Goal: Find specific page/section: Find specific page/section

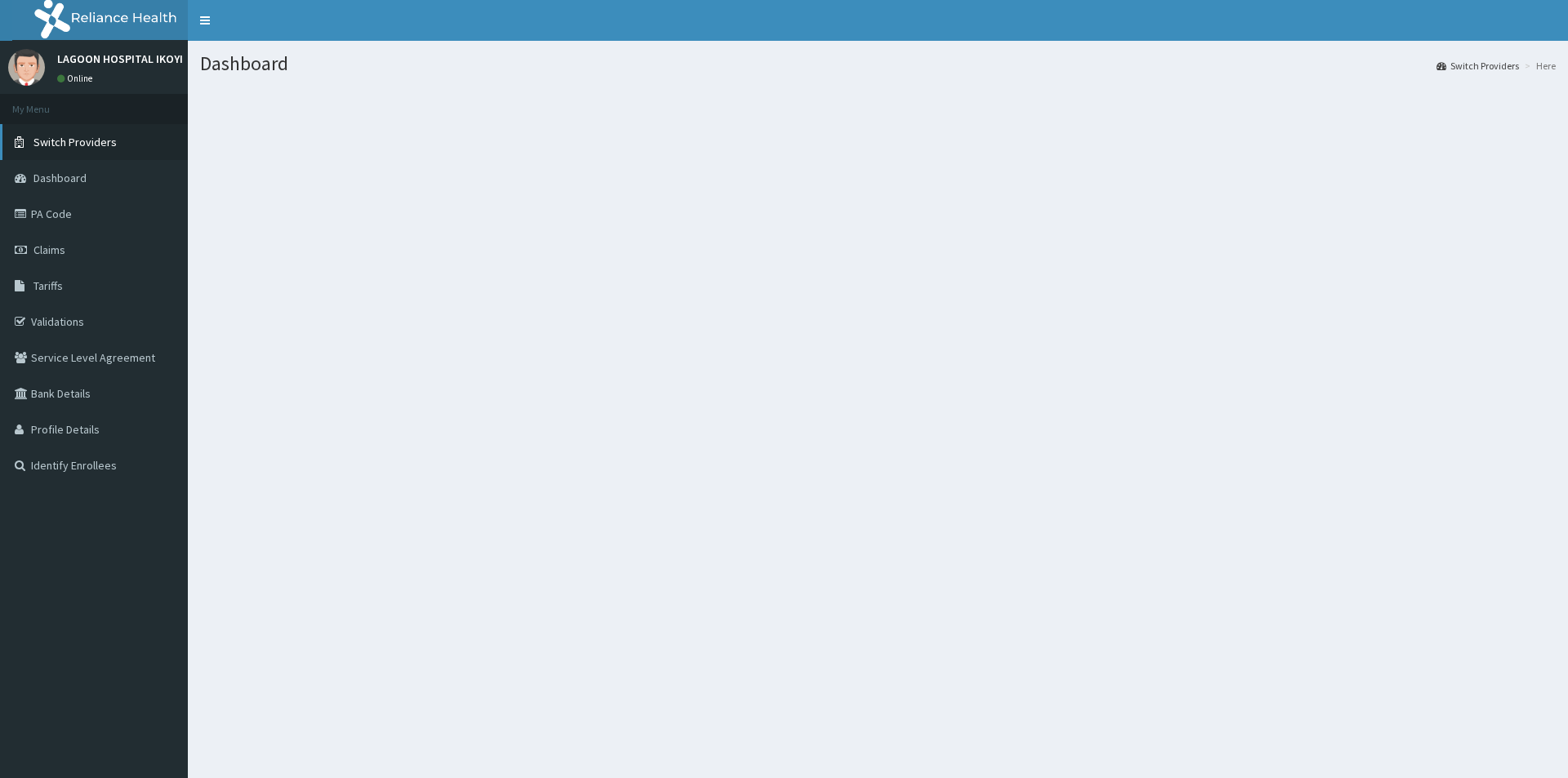
click at [97, 146] on span "Switch Providers" at bounding box center [75, 142] width 83 height 14
click at [108, 144] on span "Switch Providers" at bounding box center [75, 142] width 83 height 14
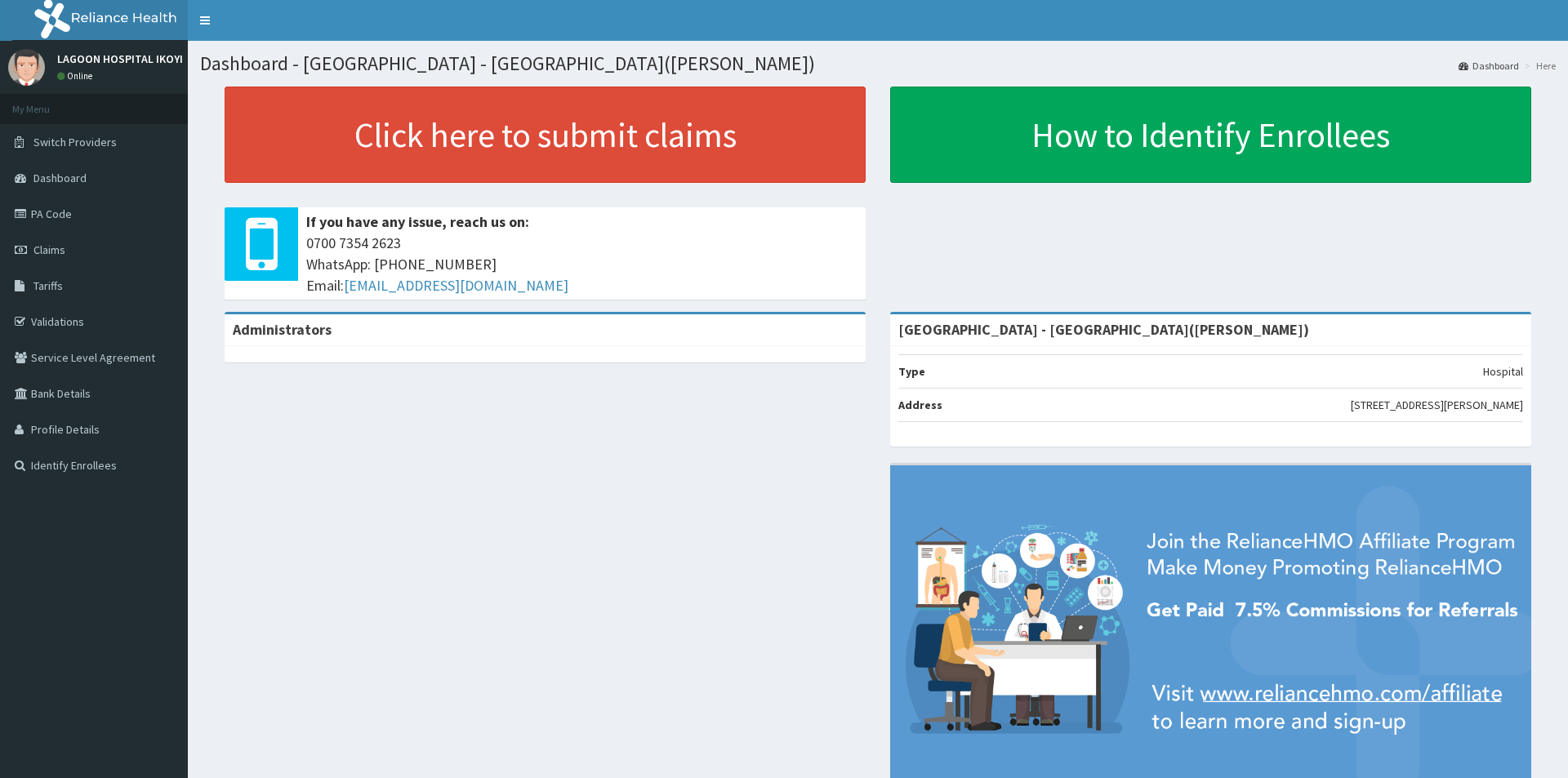
copy span "[EMAIL_ADDRESS][DOMAIN_NAME]"
drag, startPoint x: 586, startPoint y: 286, endPoint x: 346, endPoint y: 282, distance: 240.0
click at [346, 282] on span "0700 7354 2623 WhatsApp: 017001580 Email: hellonigeria@getreliancehealth.com" at bounding box center [581, 264] width 552 height 63
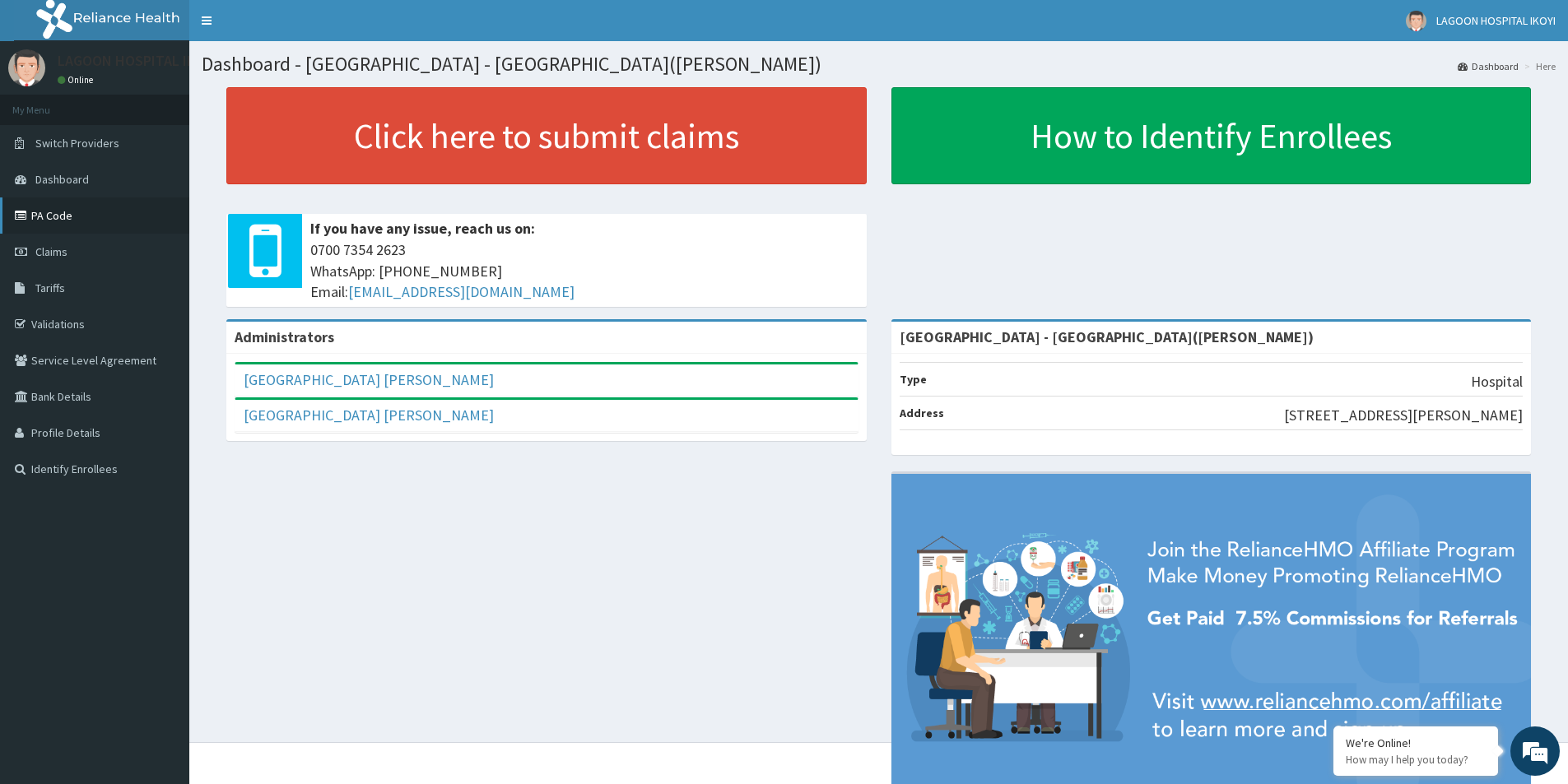
click at [67, 217] on link "PA Code" at bounding box center [95, 216] width 189 height 36
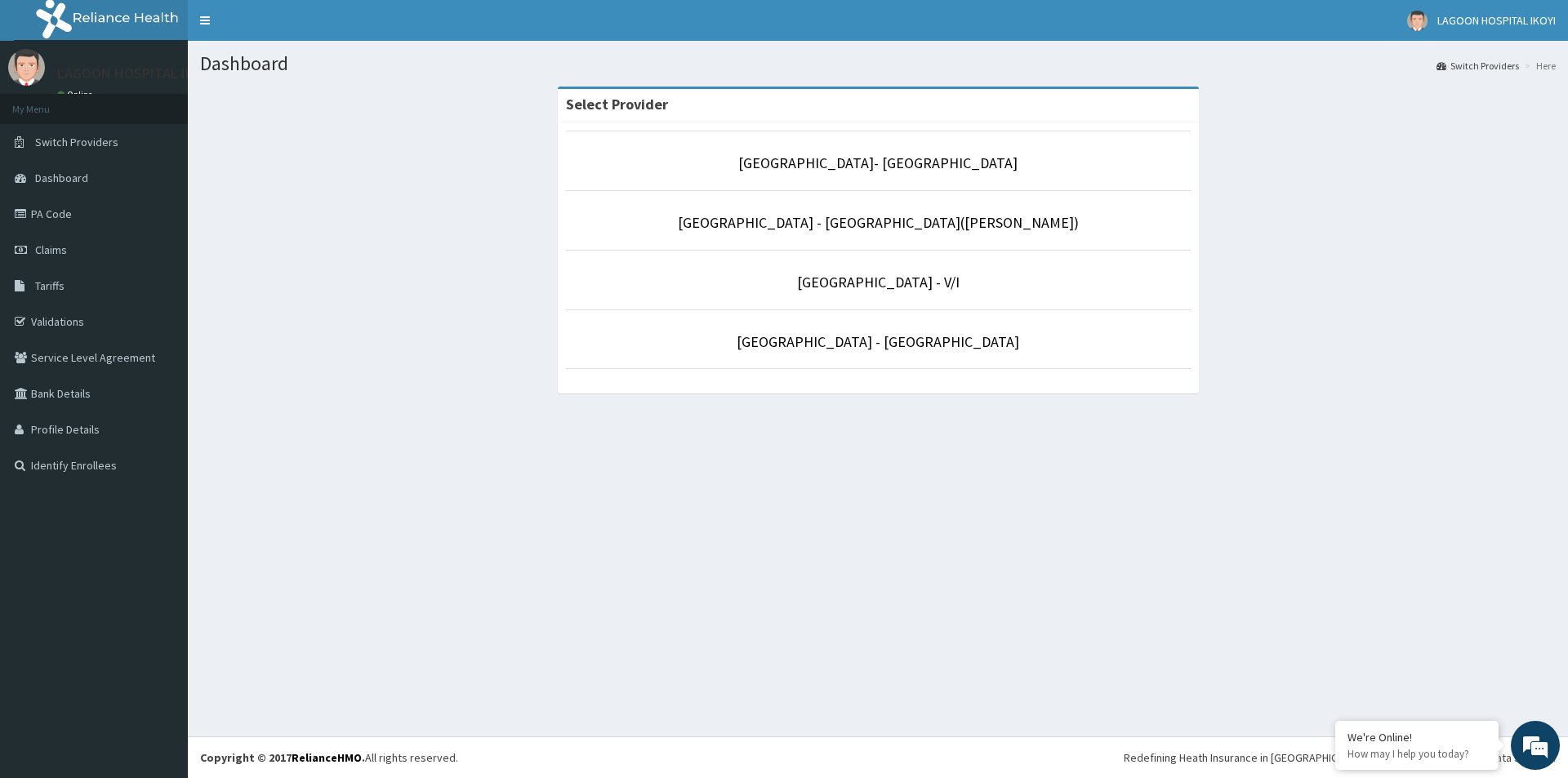
click at [953, 236] on li "[GEOGRAPHIC_DATA] - [GEOGRAPHIC_DATA]([PERSON_NAME])" at bounding box center [878, 220] width 625 height 60
click at [959, 222] on link "[GEOGRAPHIC_DATA] - [GEOGRAPHIC_DATA]([PERSON_NAME])" at bounding box center [878, 222] width 401 height 19
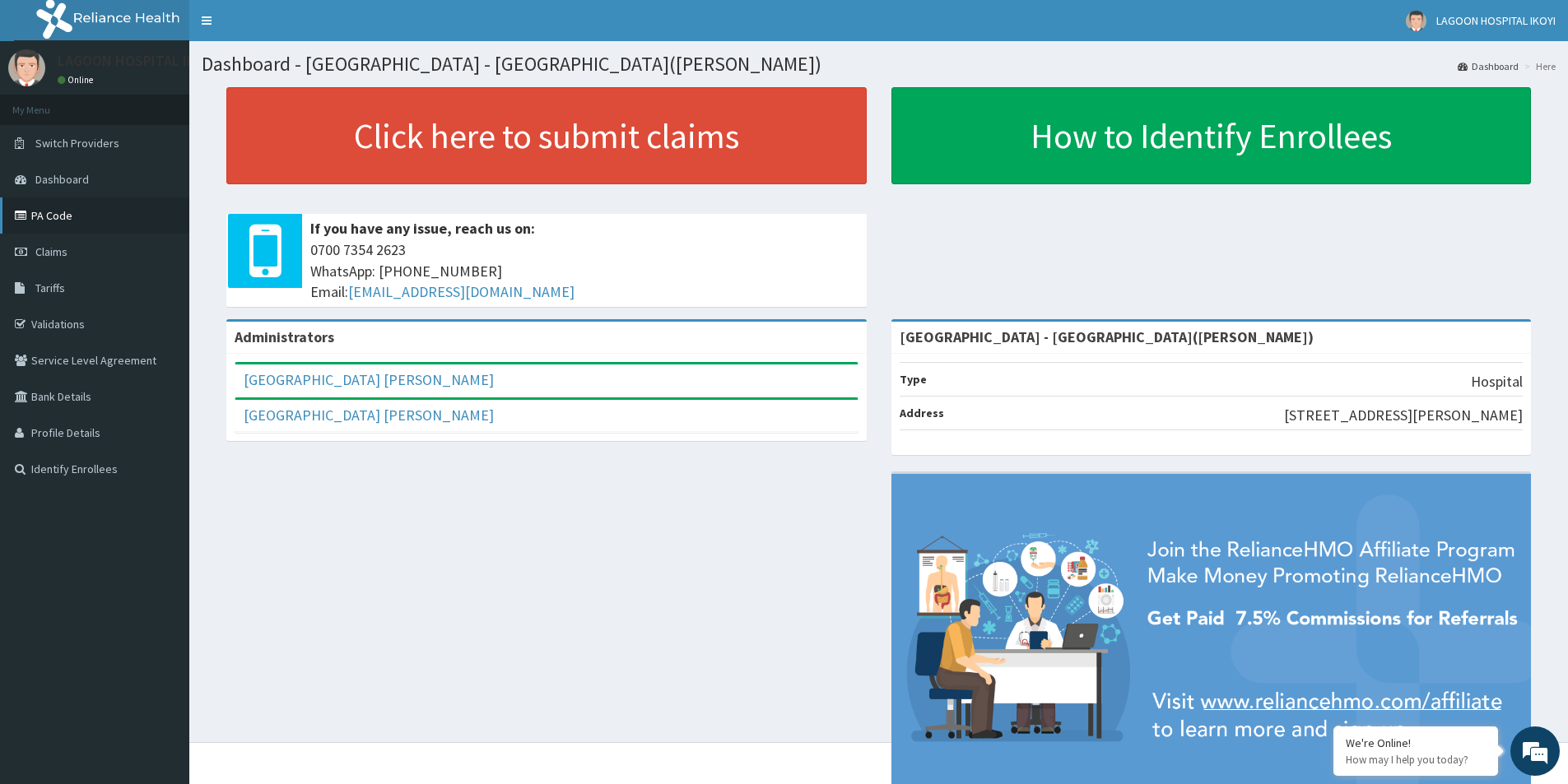
click at [76, 218] on link "PA Code" at bounding box center [95, 216] width 189 height 36
